Goal: Transaction & Acquisition: Download file/media

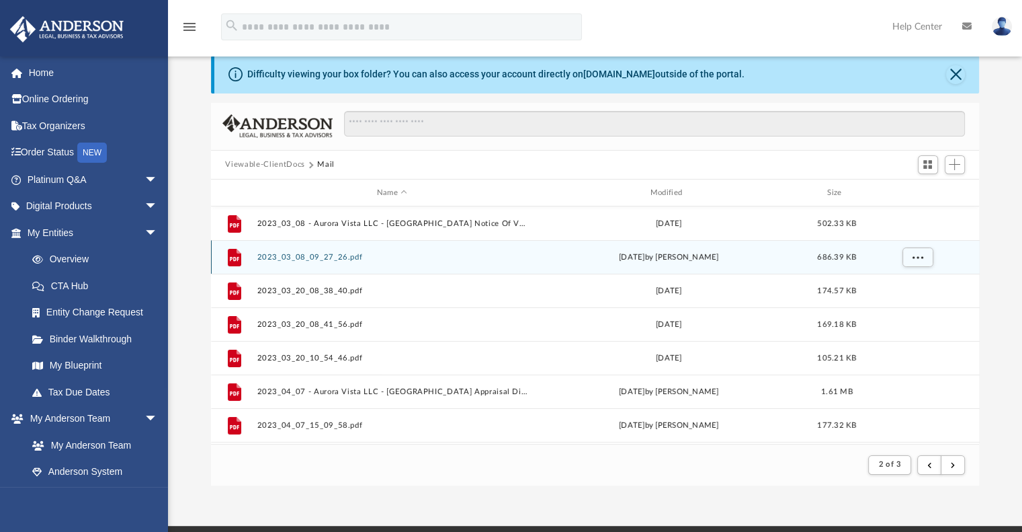
scroll to position [253, 758]
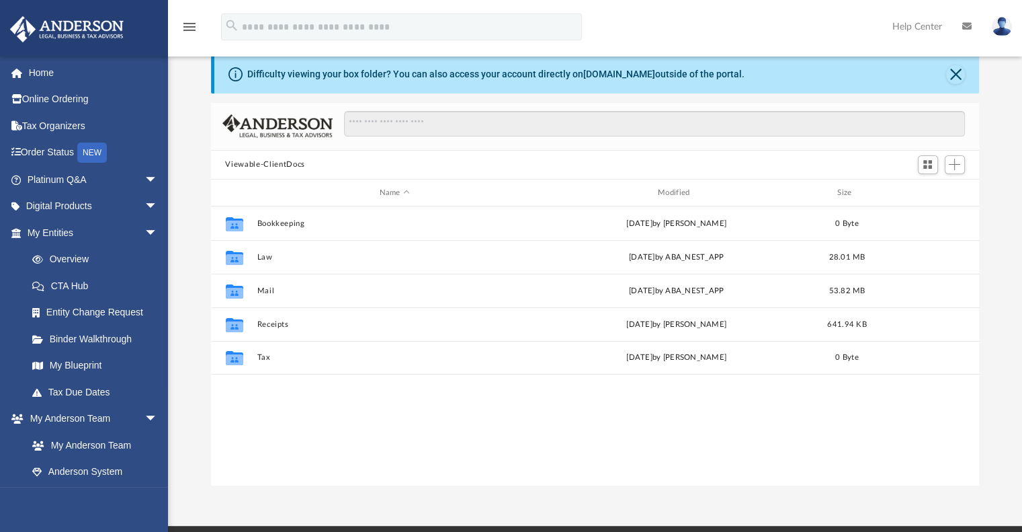
scroll to position [295, 758]
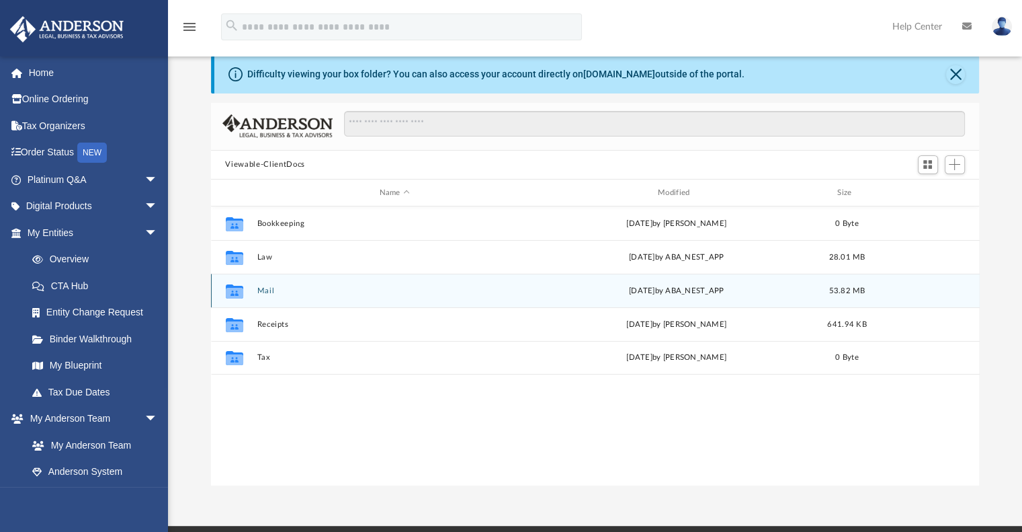
click at [268, 297] on div "Collaborated Folder Mail Wed Oct 1 2025 by ABA_NEST_APP 53.82 MB" at bounding box center [595, 290] width 769 height 34
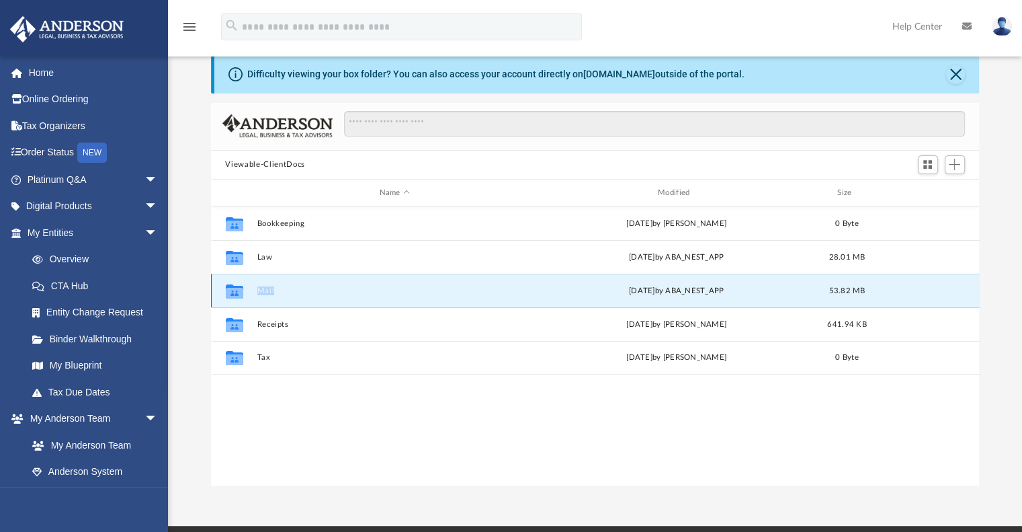
click at [268, 297] on div "Collaborated Folder Mail Wed Oct 1 2025 by ABA_NEST_APP 53.82 MB" at bounding box center [595, 290] width 769 height 34
click at [263, 290] on button "Mail" at bounding box center [394, 290] width 275 height 9
click at [264, 286] on button "Mail" at bounding box center [394, 290] width 275 height 9
click at [235, 289] on icon "grid" at bounding box center [233, 293] width 17 height 11
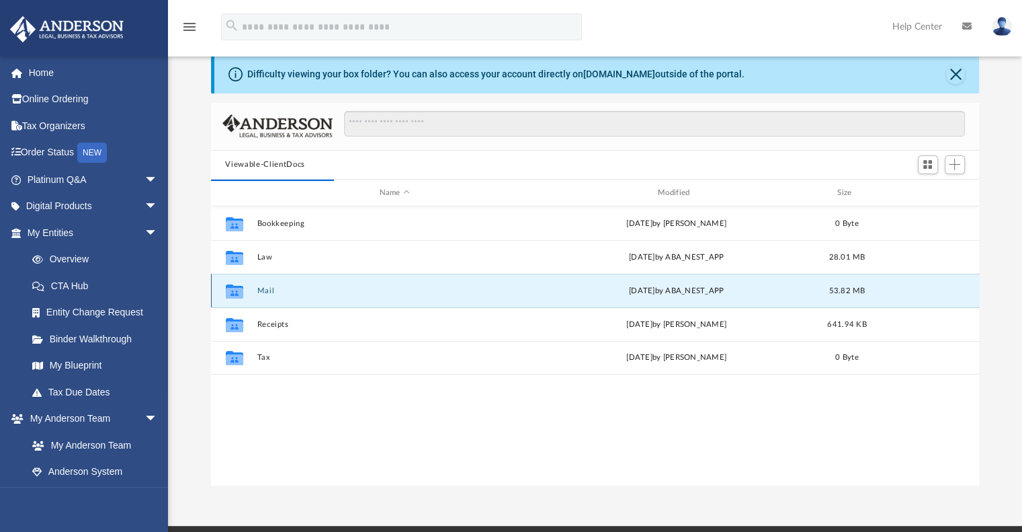
click at [261, 287] on button "Mail" at bounding box center [394, 290] width 275 height 9
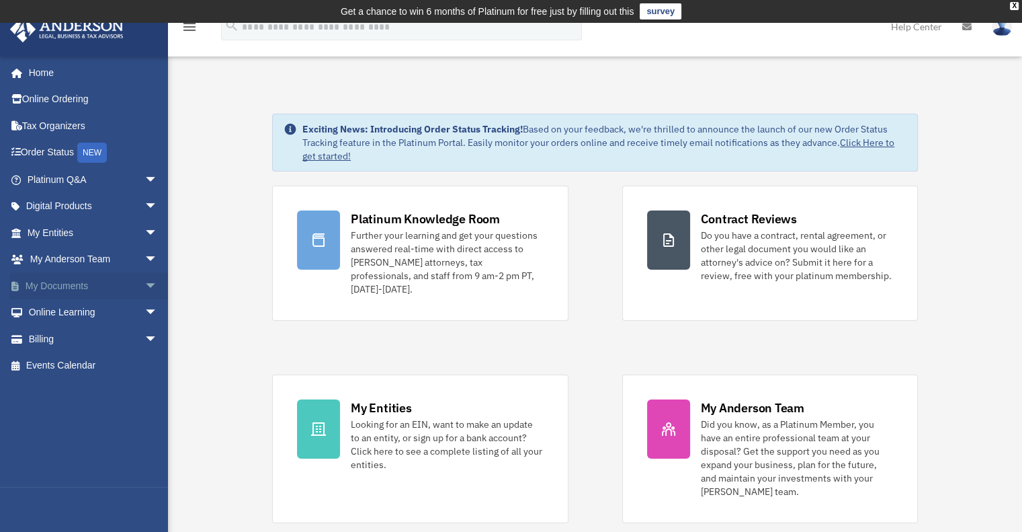
click at [120, 282] on link "My Documents arrow_drop_down" at bounding box center [93, 285] width 169 height 27
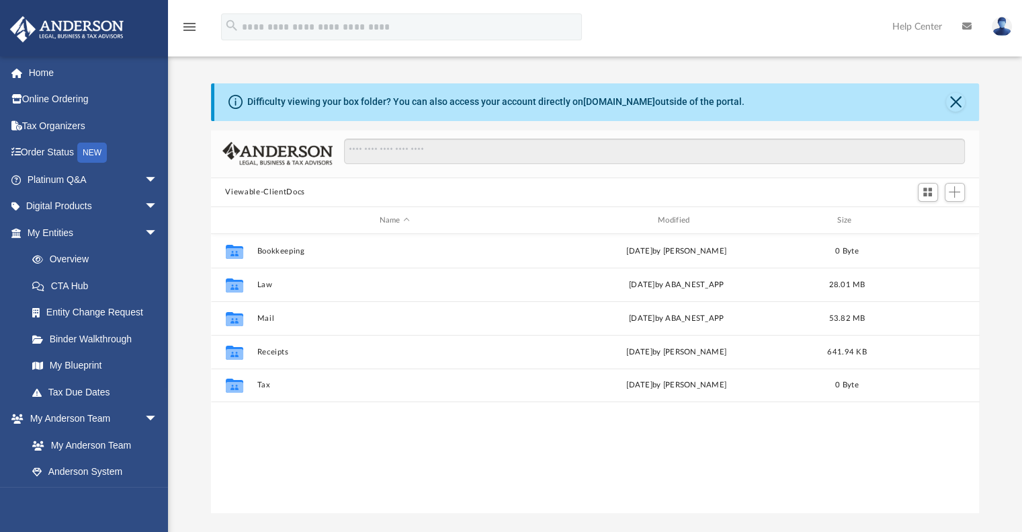
scroll to position [295, 758]
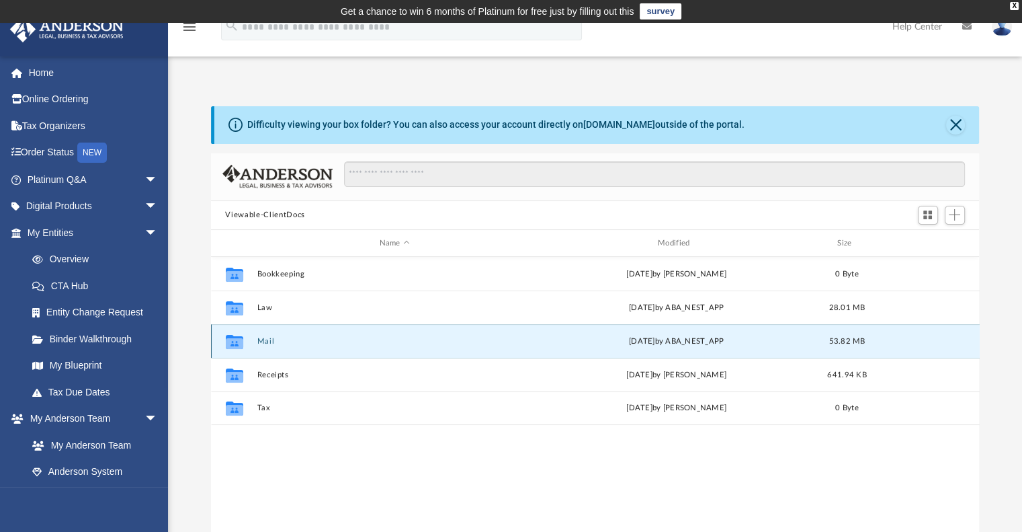
click at [268, 341] on button "Mail" at bounding box center [394, 341] width 275 height 9
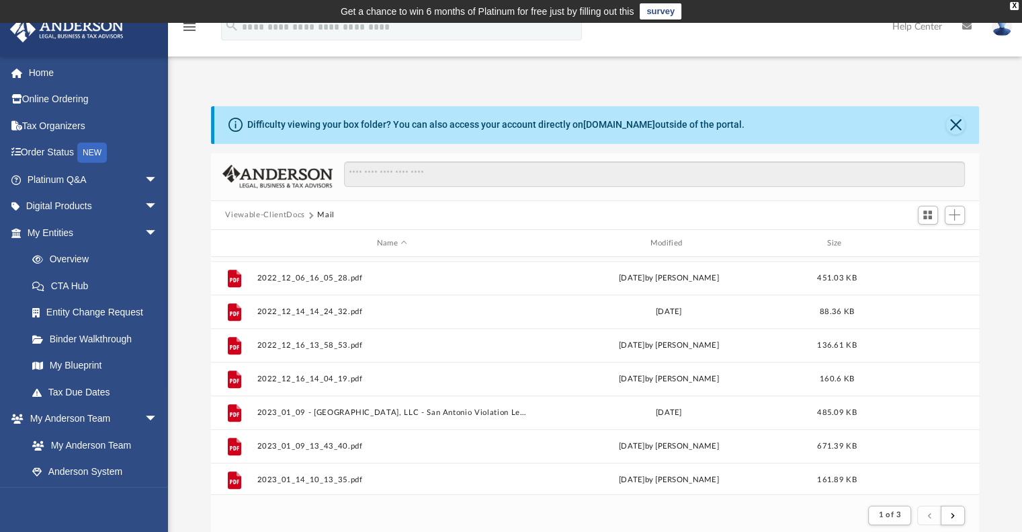
scroll to position [1443, 0]
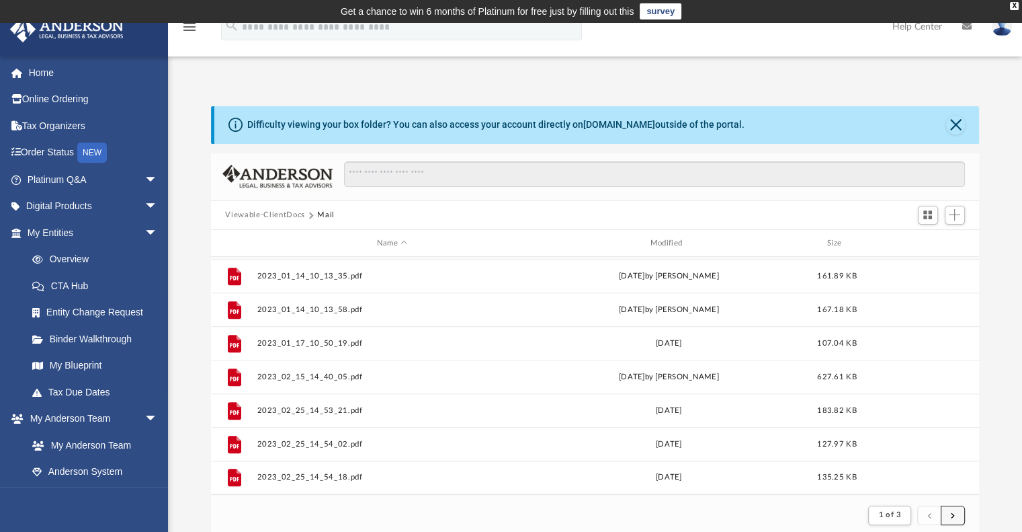
click at [957, 521] on button "submit" at bounding box center [953, 514] width 24 height 19
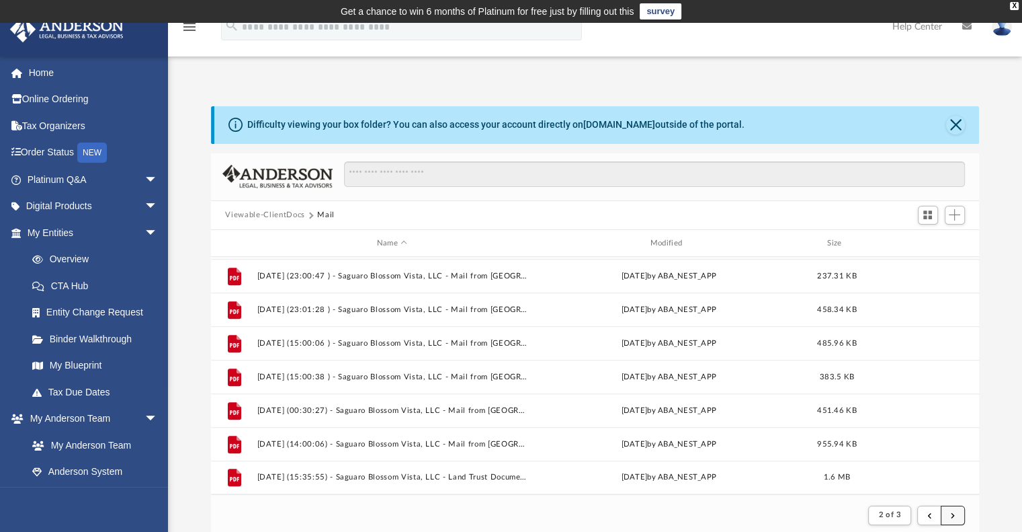
click at [962, 520] on button "submit" at bounding box center [953, 514] width 24 height 19
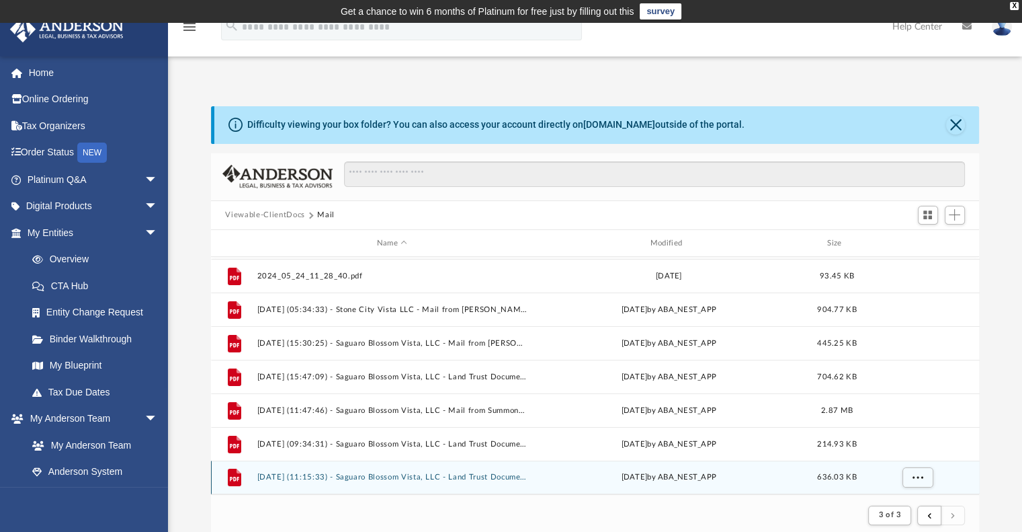
scroll to position [400, 0]
click at [478, 476] on div "File 2024_05_07 - Saguaro Blossom Vista, LLC - Scottsdale Police Dept..pdf Tue …" at bounding box center [595, 375] width 769 height 237
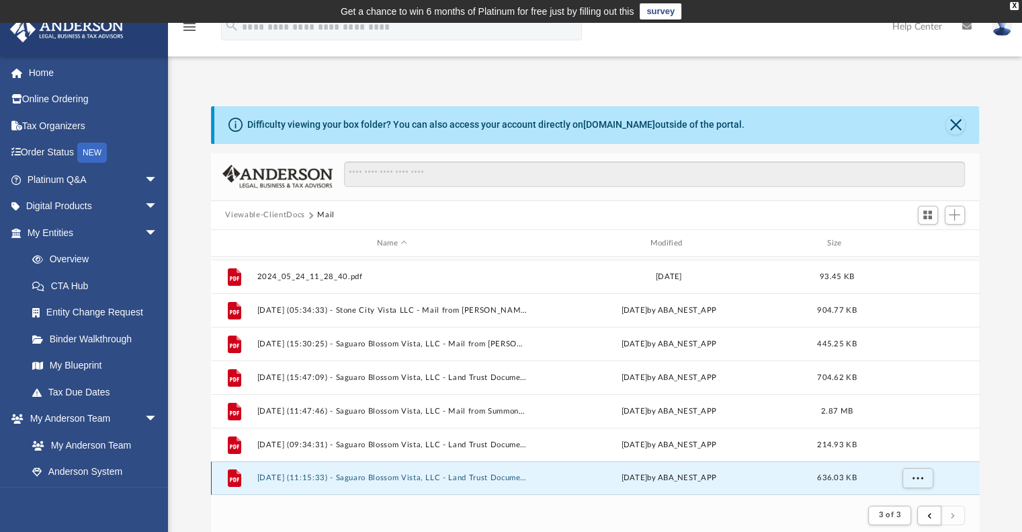
click at [478, 476] on button "2025.10.01 (11:15:33) - Saguaro Blossom Vista, LLC - Land Trust Documents.pdf" at bounding box center [392, 478] width 271 height 9
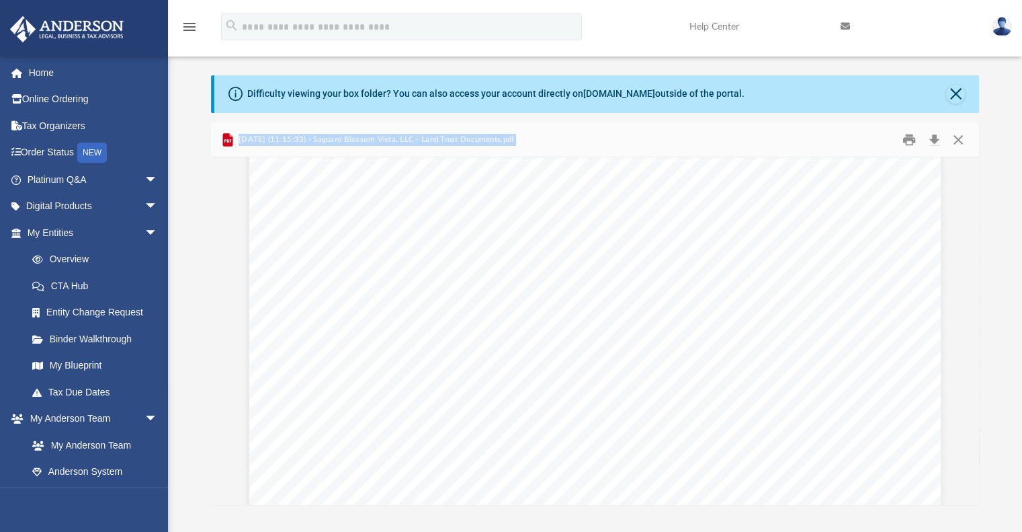
scroll to position [74, 0]
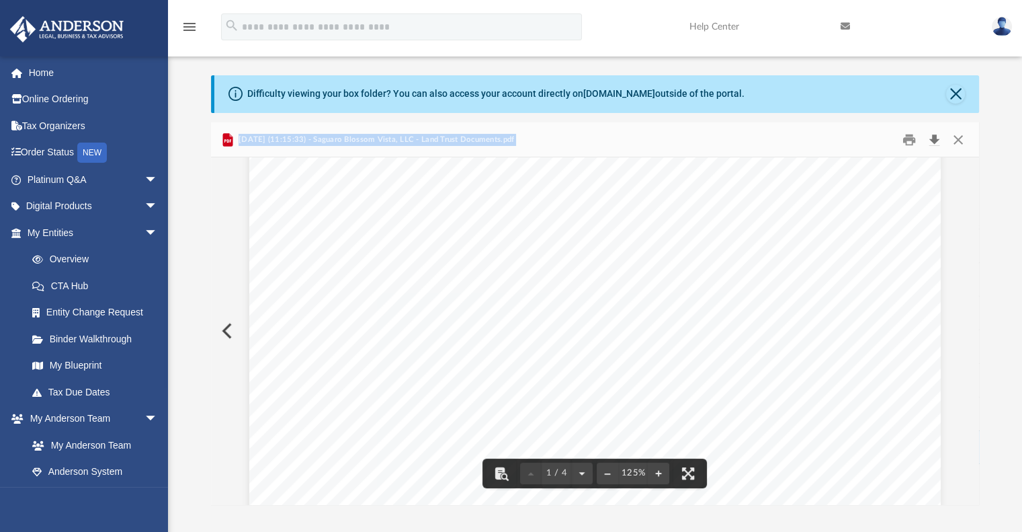
click at [928, 139] on button "Download" at bounding box center [935, 139] width 24 height 21
